Goal: Task Accomplishment & Management: Complete application form

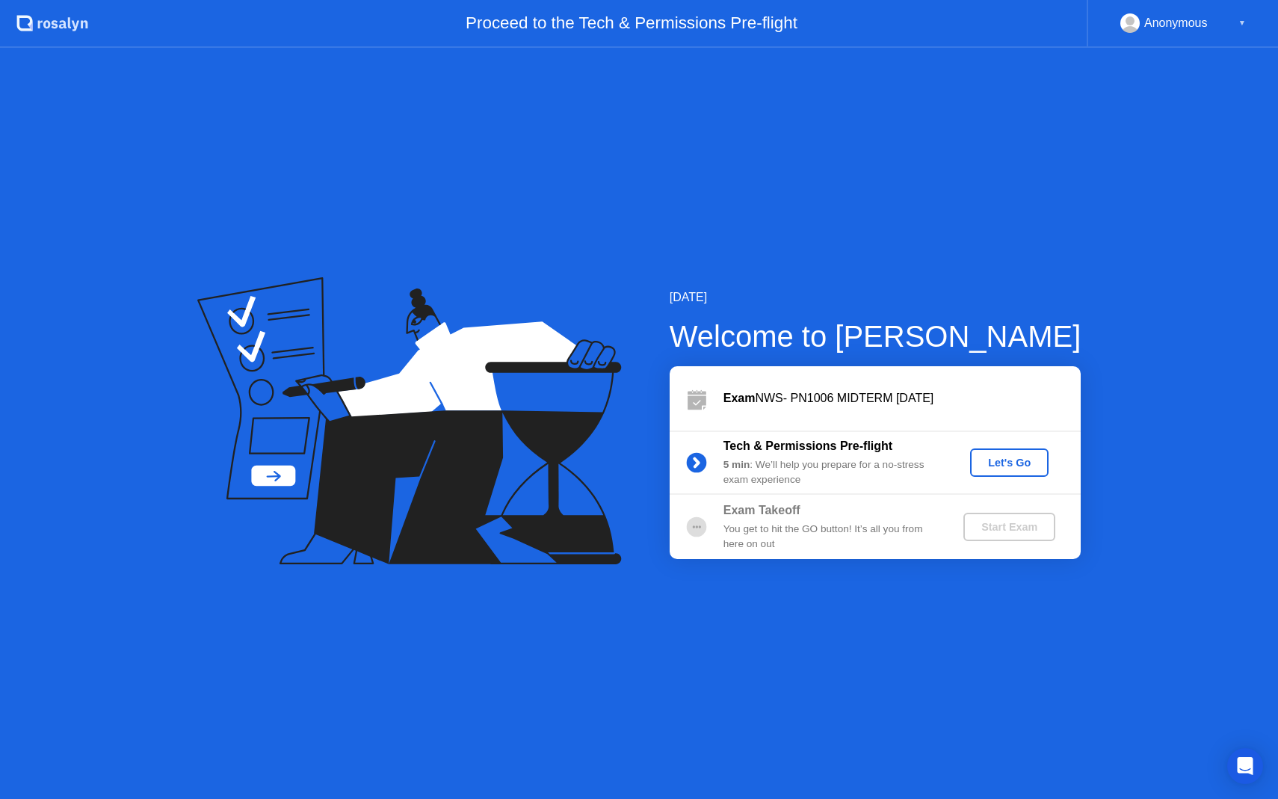
click at [1006, 467] on div "Let's Go" at bounding box center [1009, 463] width 67 height 12
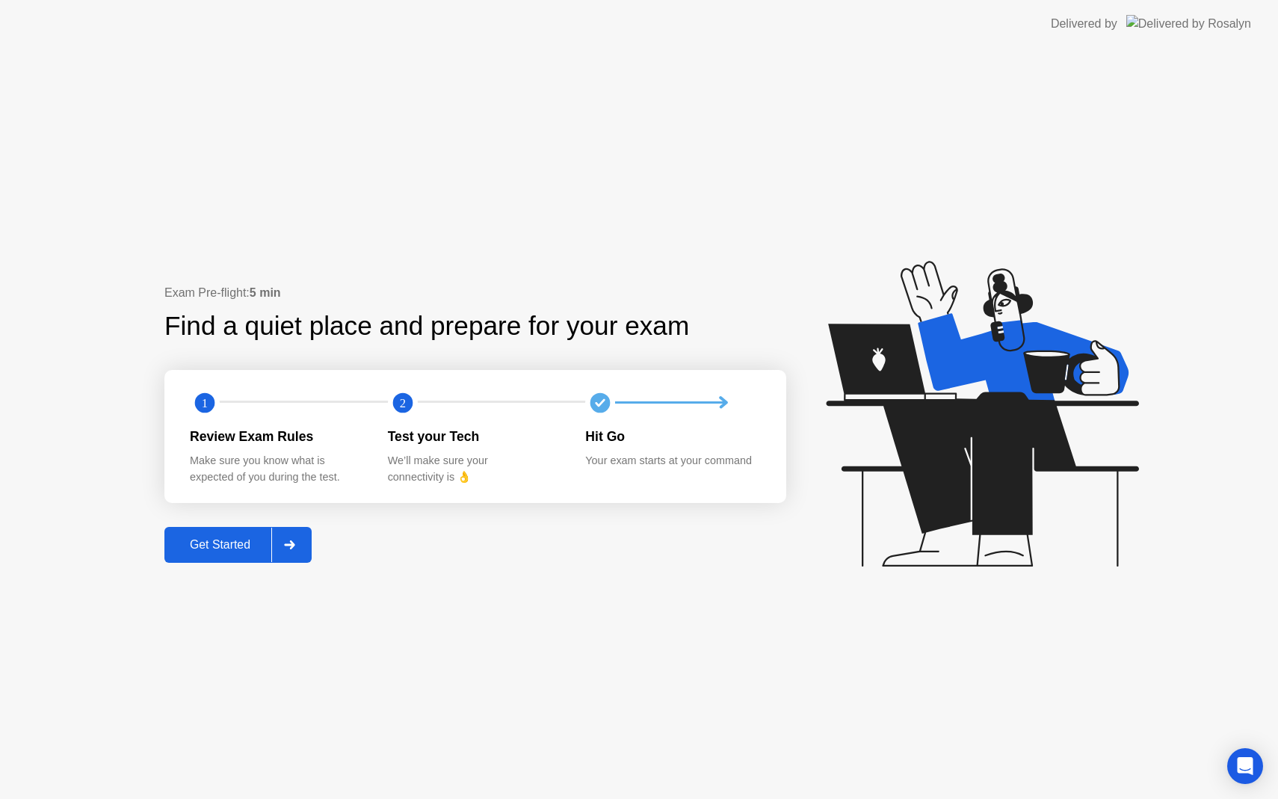
click at [274, 544] on div at bounding box center [289, 545] width 36 height 34
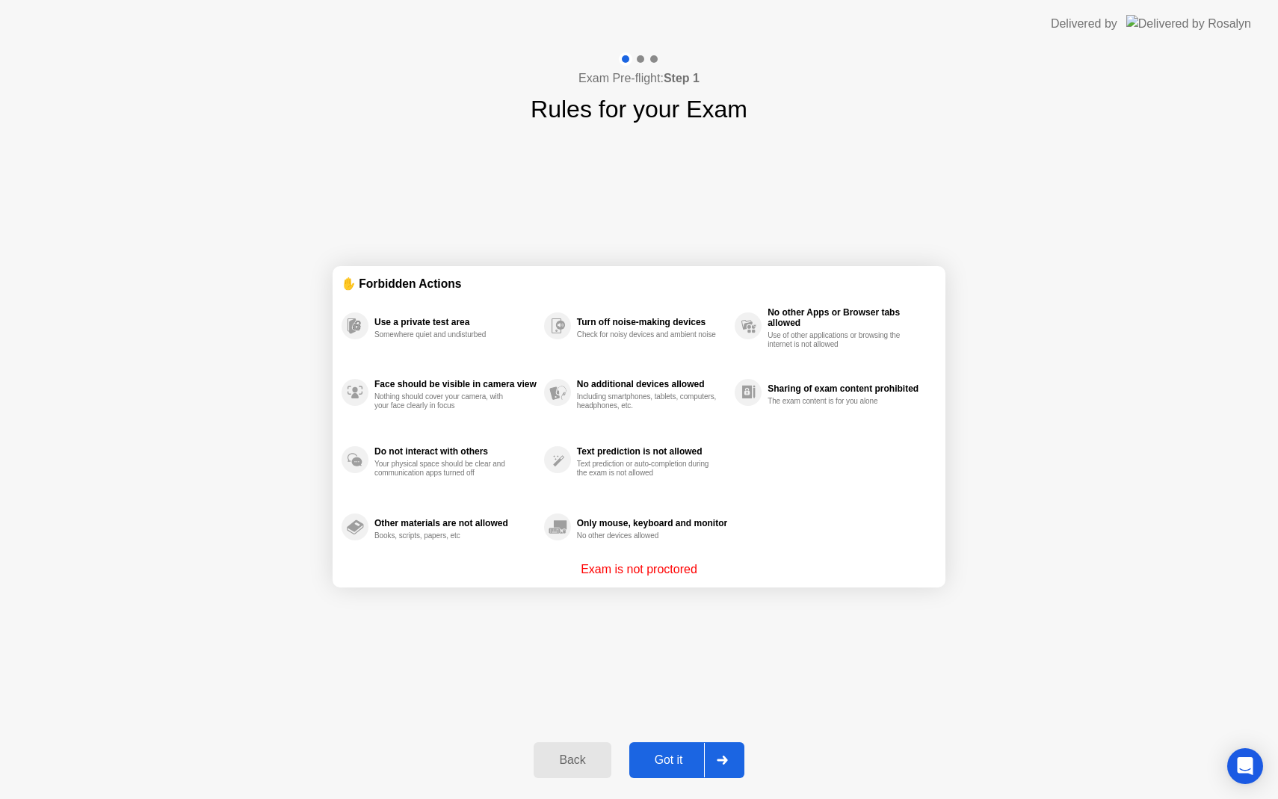
click at [677, 757] on div "Got it" at bounding box center [669, 760] width 70 height 13
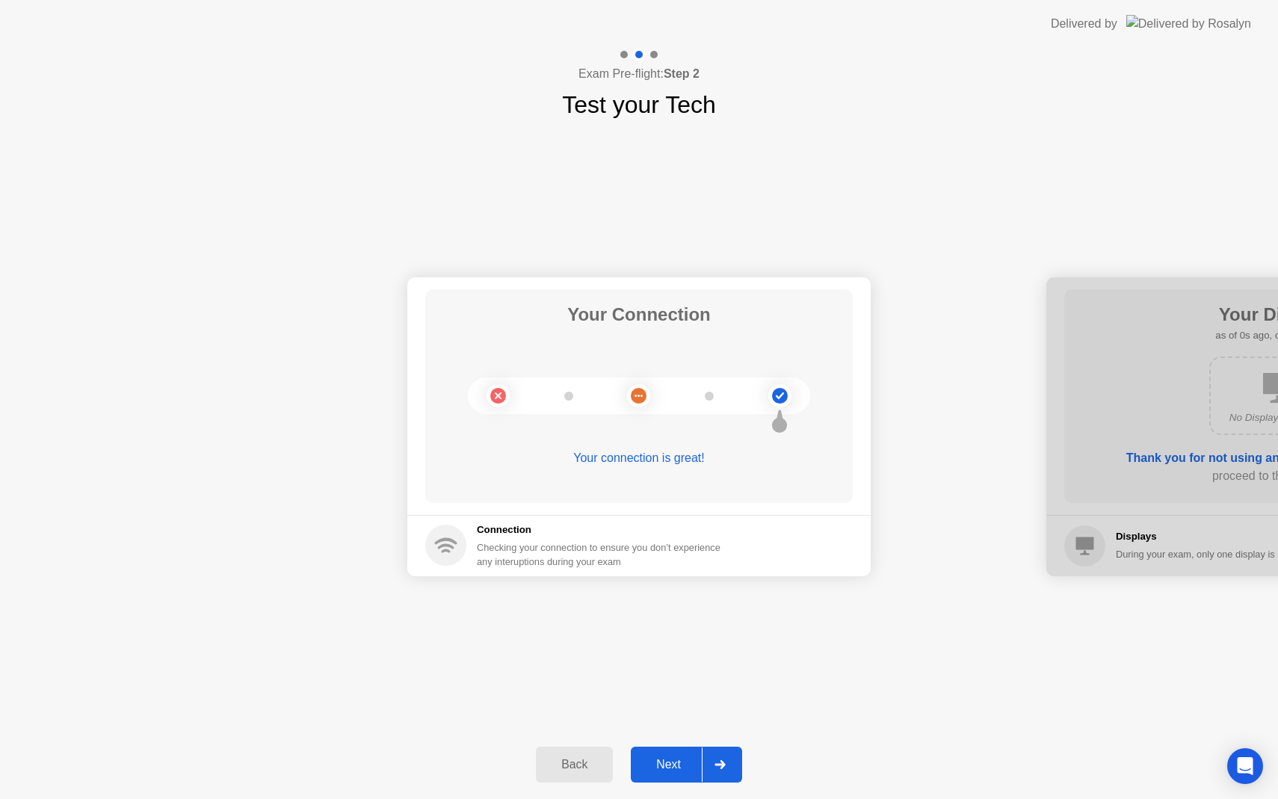
click at [677, 758] on div "Next" at bounding box center [668, 764] width 67 height 13
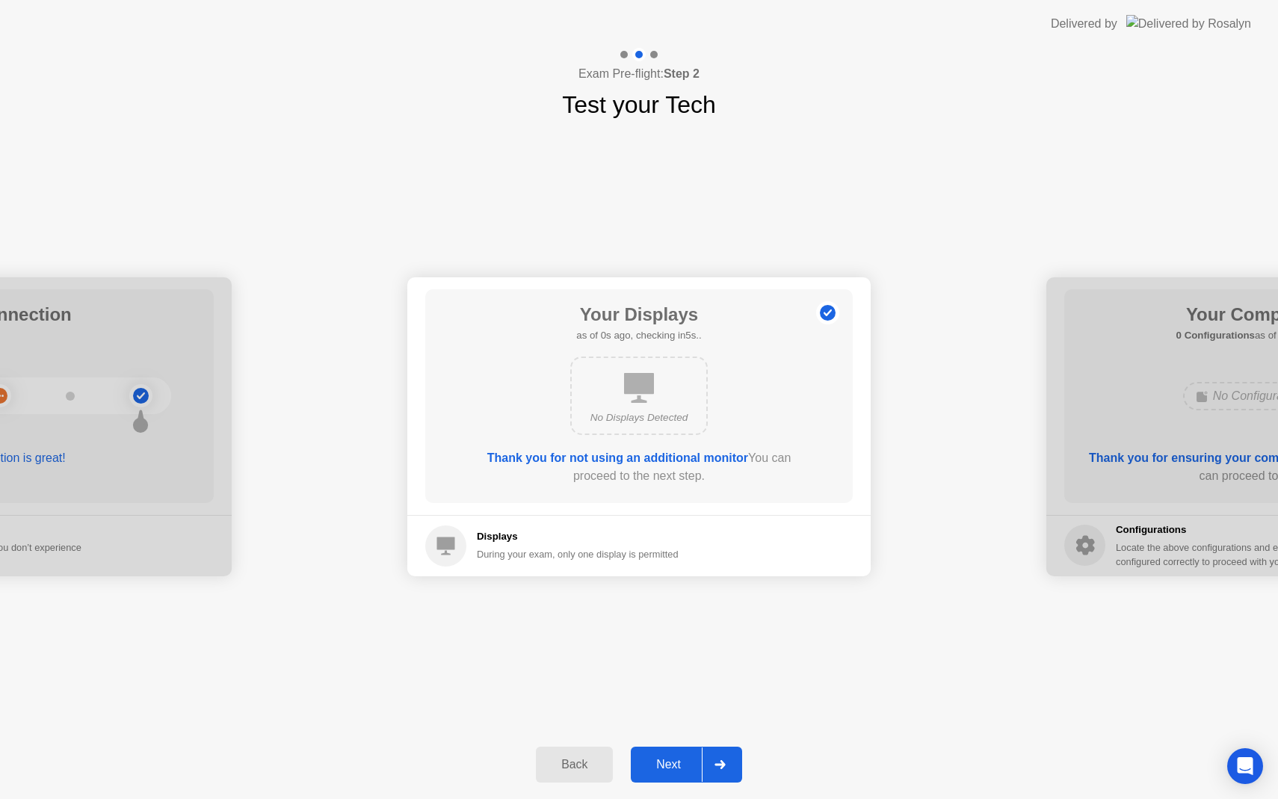
click at [677, 758] on div "Next" at bounding box center [668, 764] width 67 height 13
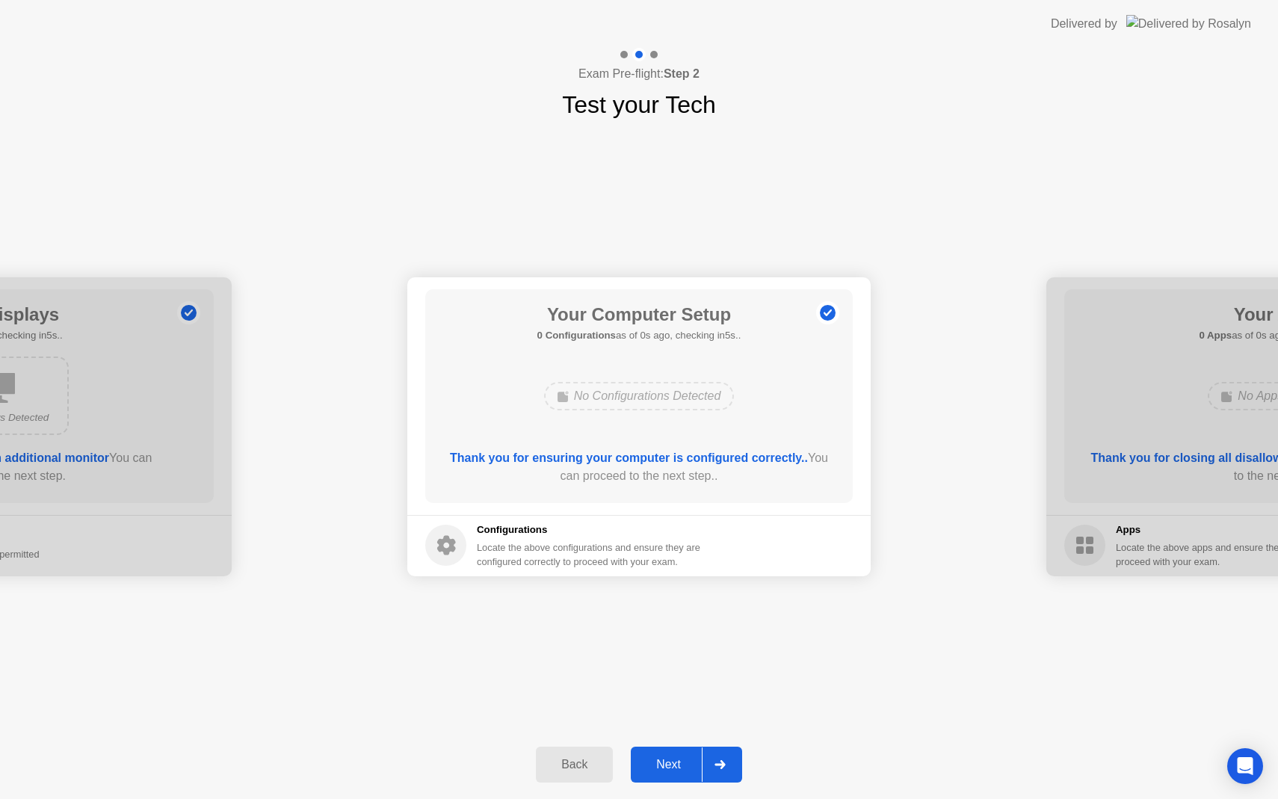
click at [677, 758] on div "Next" at bounding box center [668, 764] width 67 height 13
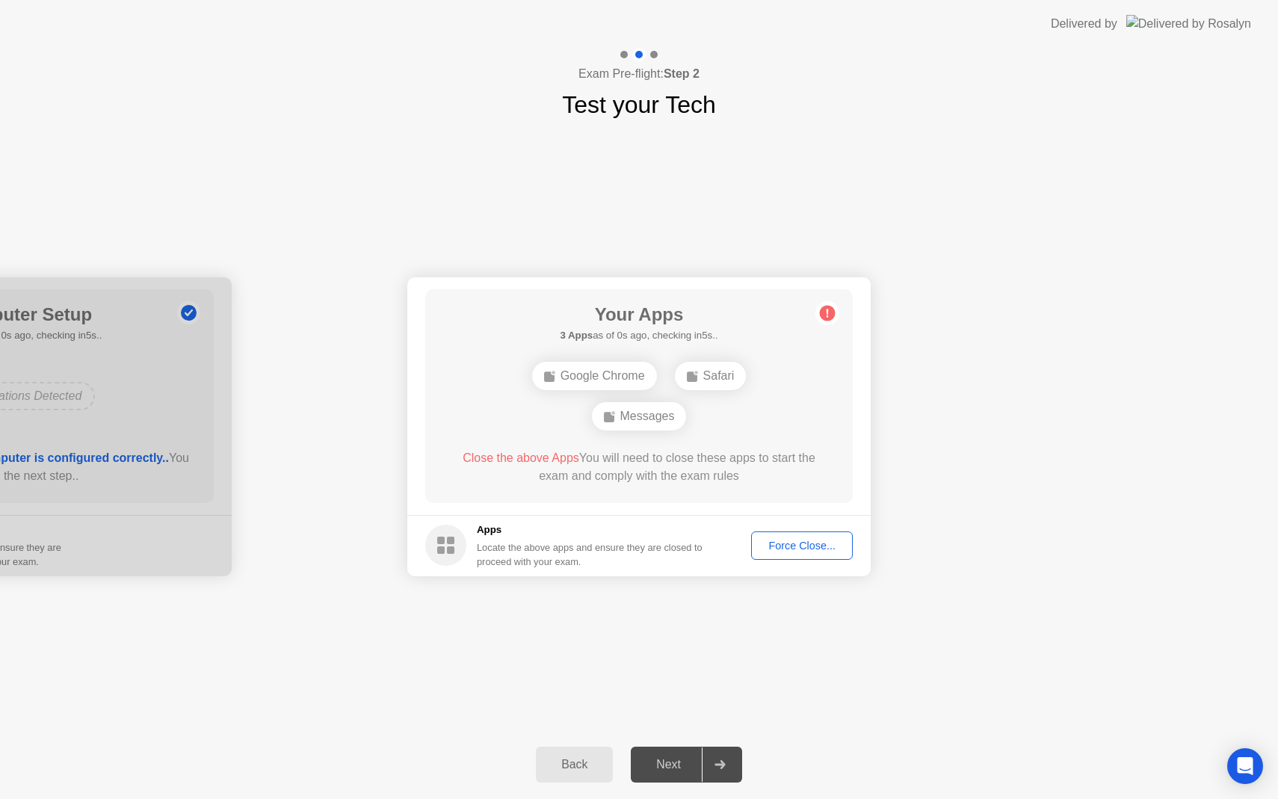
click at [677, 758] on div "Next" at bounding box center [668, 764] width 67 height 13
click at [807, 546] on div "Force Close..." at bounding box center [802, 546] width 91 height 12
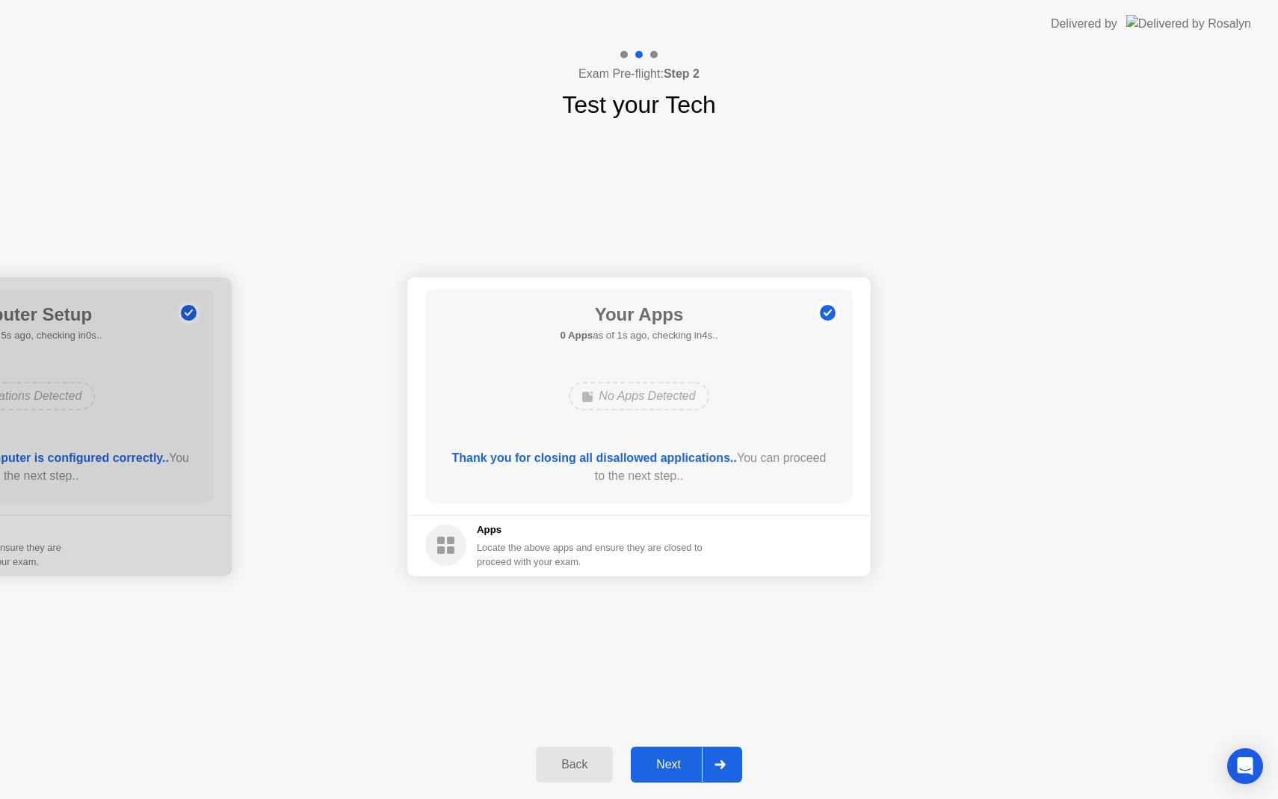
click at [658, 760] on div "Next" at bounding box center [668, 764] width 67 height 13
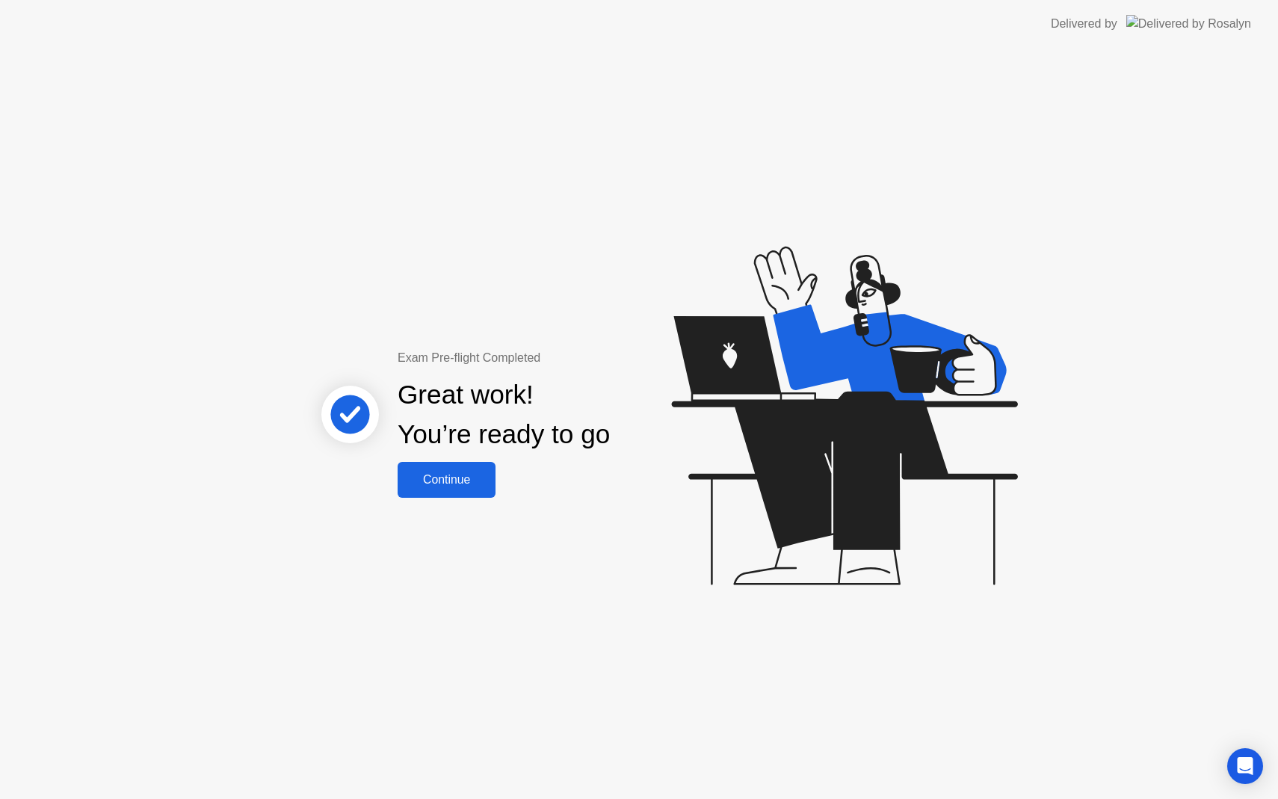
click at [422, 489] on button "Continue" at bounding box center [447, 480] width 98 height 36
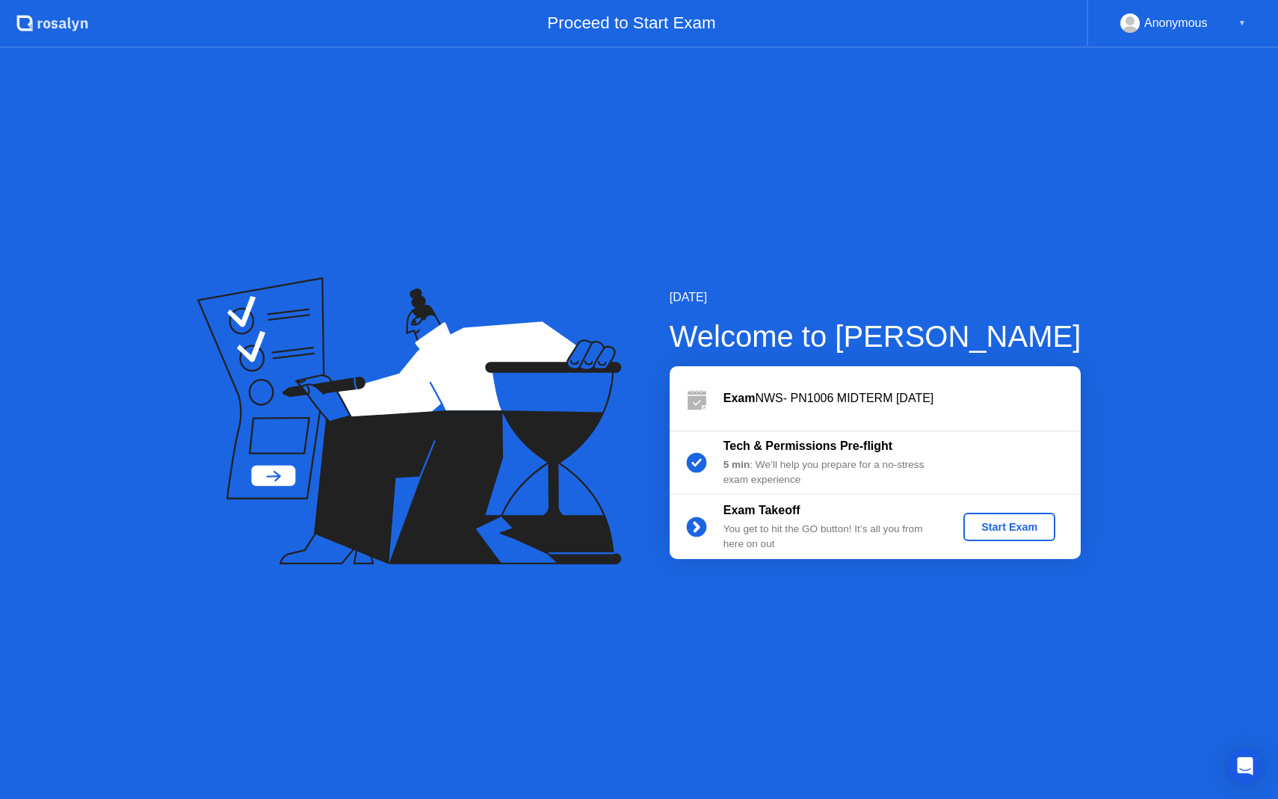
click at [1014, 528] on div "Start Exam" at bounding box center [1010, 527] width 80 height 12
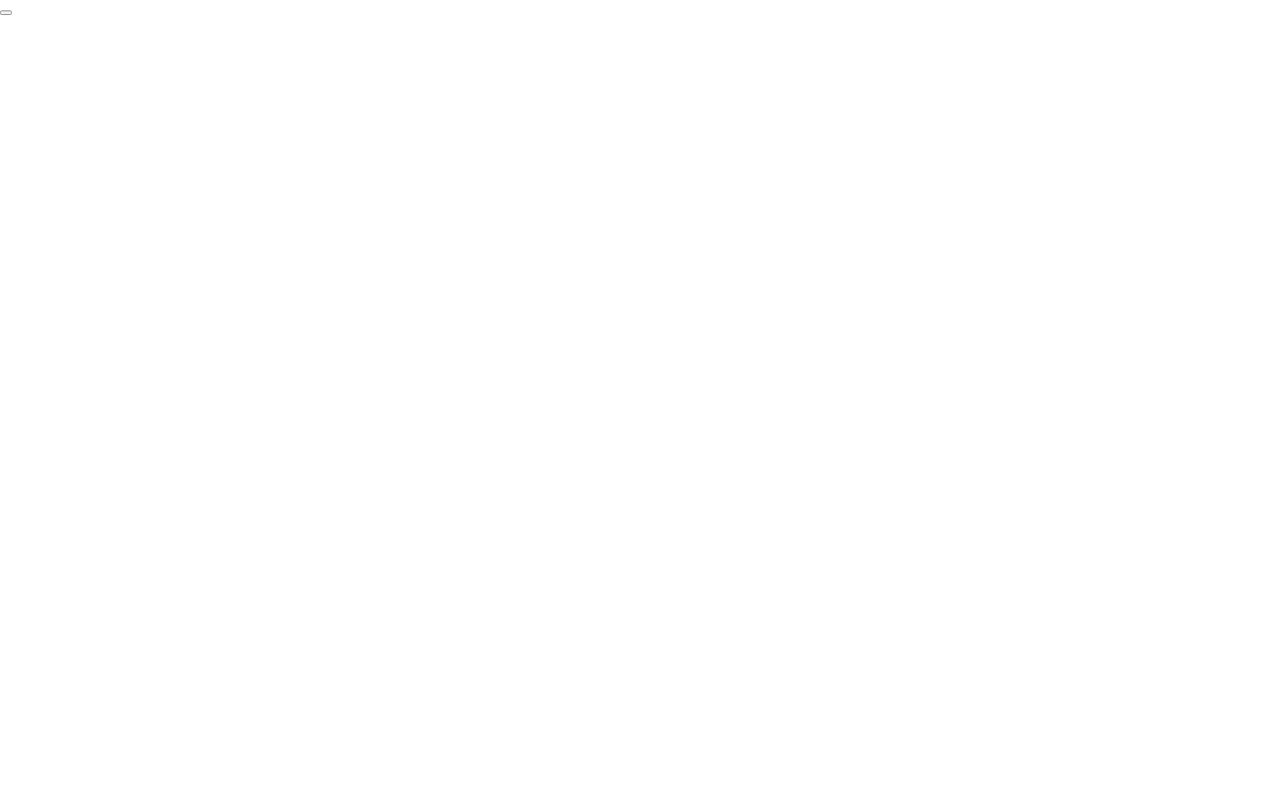
click at [12, 15] on button "End Proctoring Session" at bounding box center [6, 12] width 12 height 4
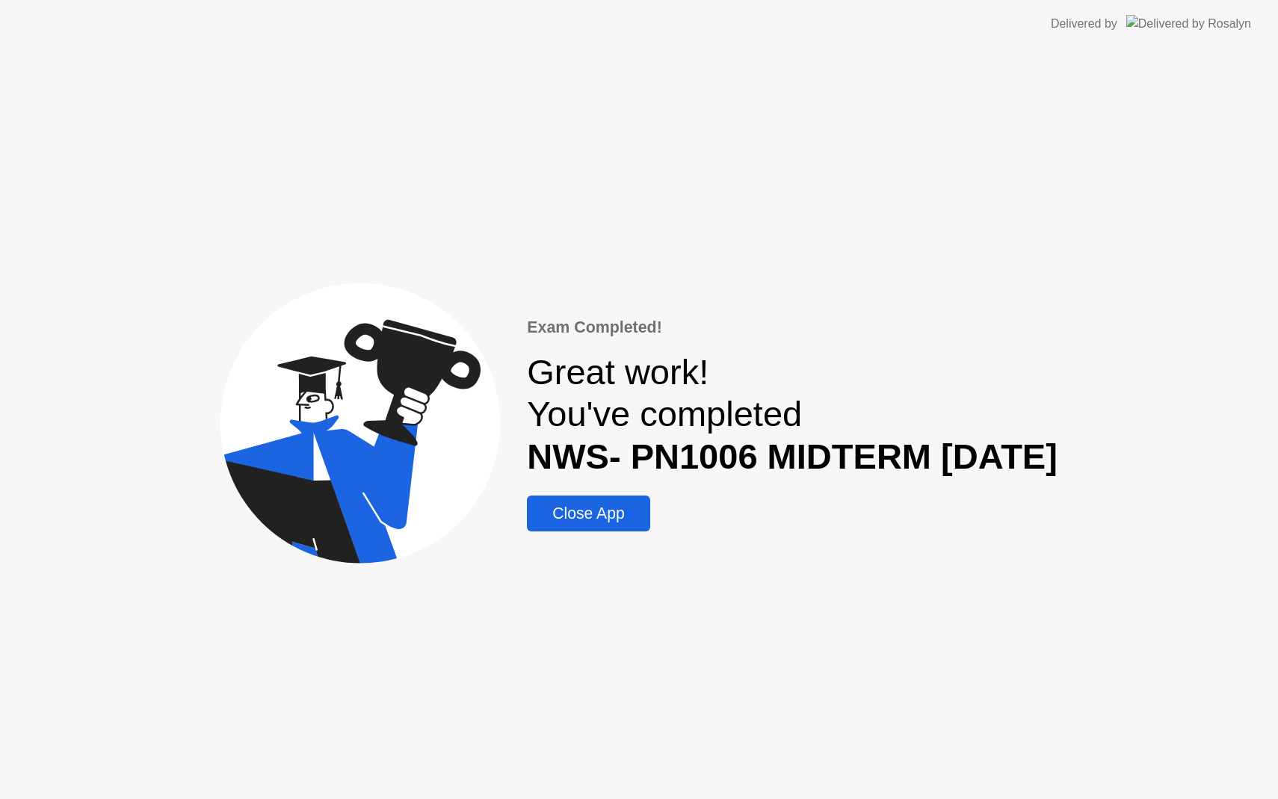
click at [590, 513] on div "Close App" at bounding box center [589, 514] width 114 height 18
